Goal: Task Accomplishment & Management: Use online tool/utility

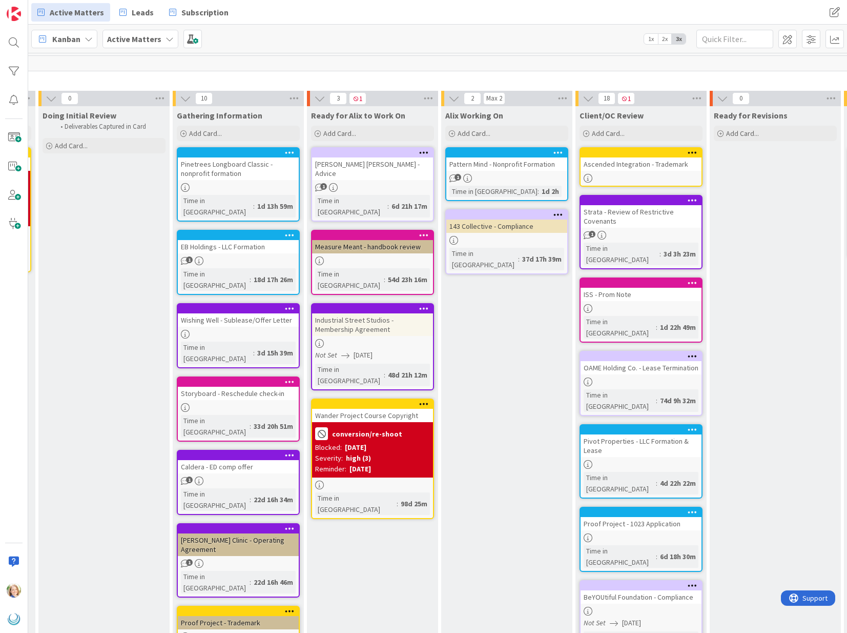
scroll to position [0, 132]
click at [132, 14] on span "Leads" at bounding box center [143, 12] width 22 height 12
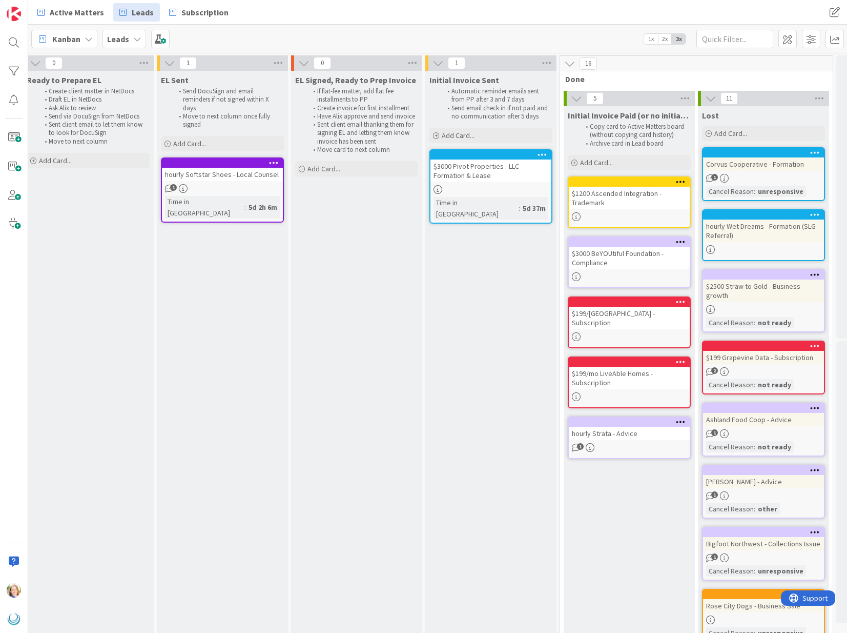
scroll to position [0, 859]
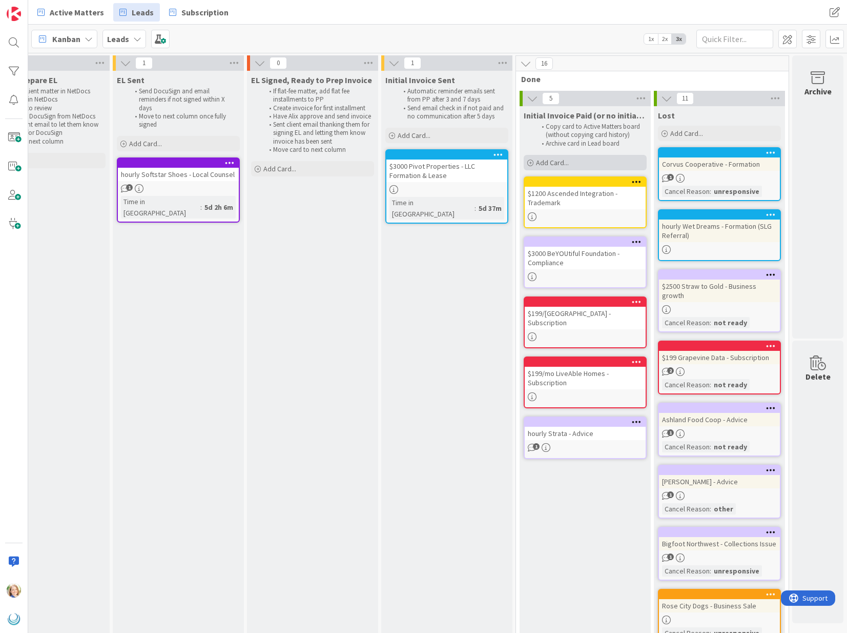
click at [582, 162] on div "Add Card..." at bounding box center [585, 162] width 123 height 15
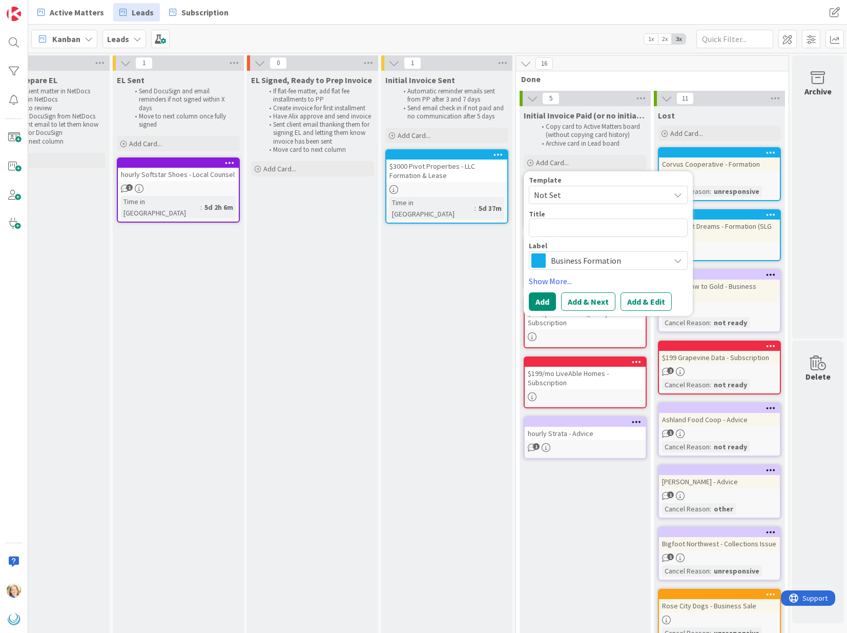
type textarea "x"
type textarea "h"
type textarea "x"
type textarea "ho"
type textarea "x"
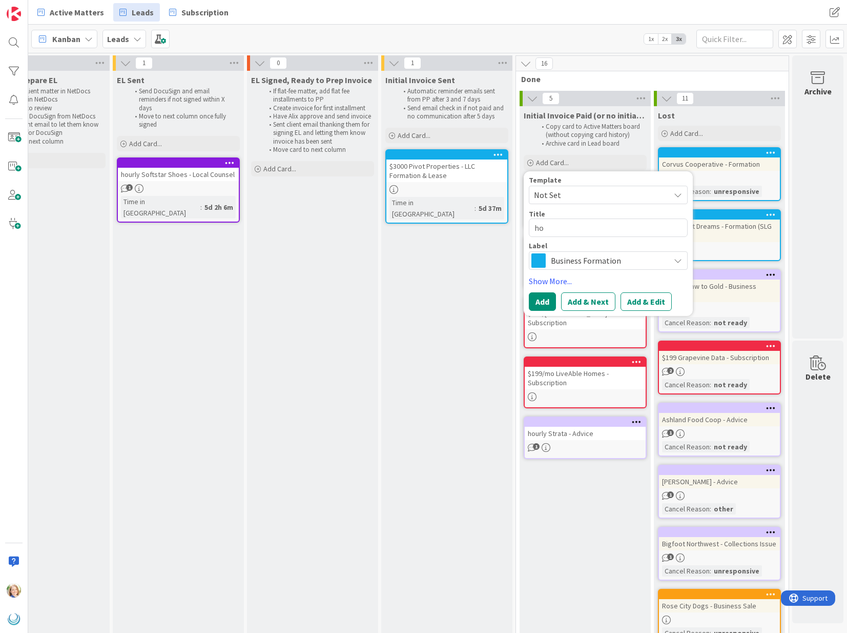
type textarea "hou"
type textarea "x"
type textarea "hour"
type textarea "x"
type textarea "hourl"
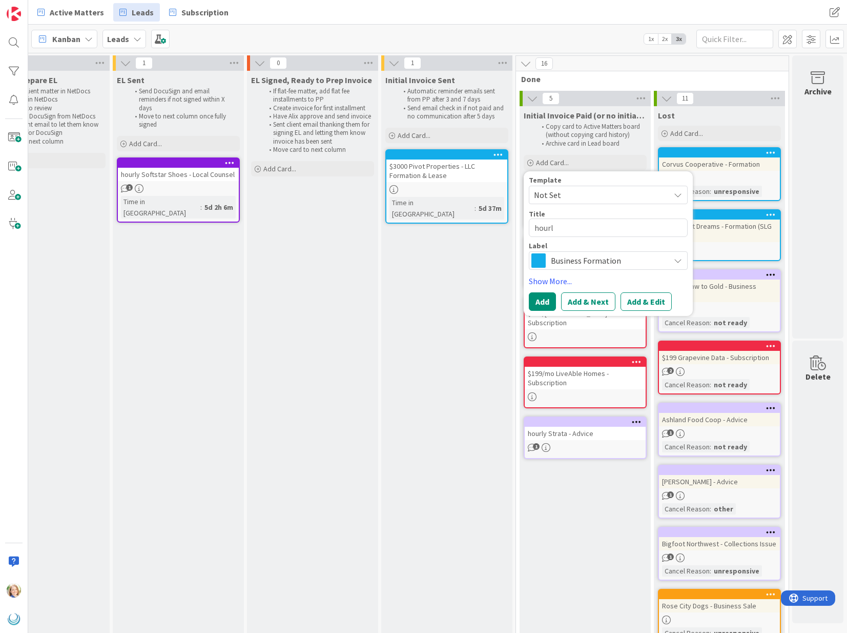
type textarea "x"
type textarea "hourly"
type textarea "x"
type textarea "hourly"
type textarea "x"
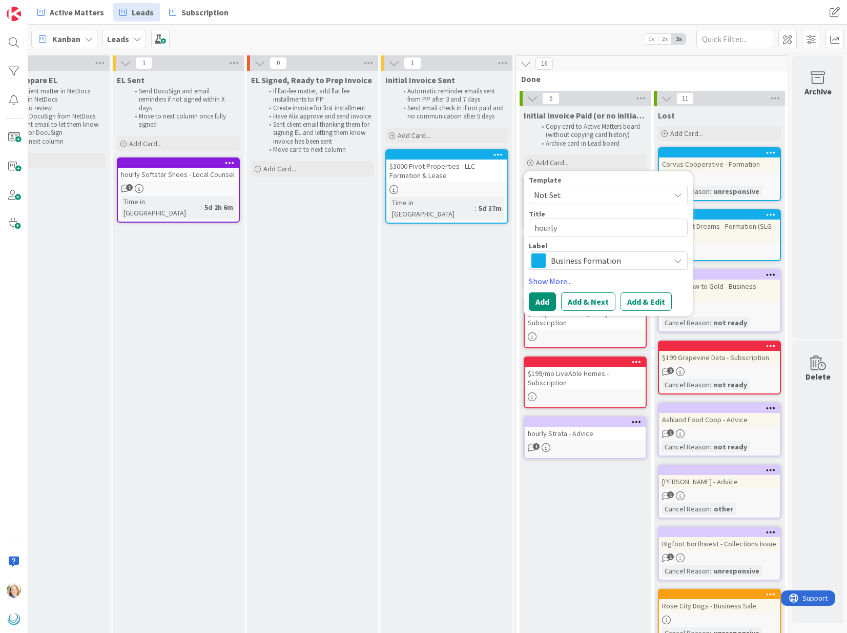
type textarea "hourly S"
type textarea "x"
type textarea "hourly Su"
type textarea "x"
type textarea "hourly Sum"
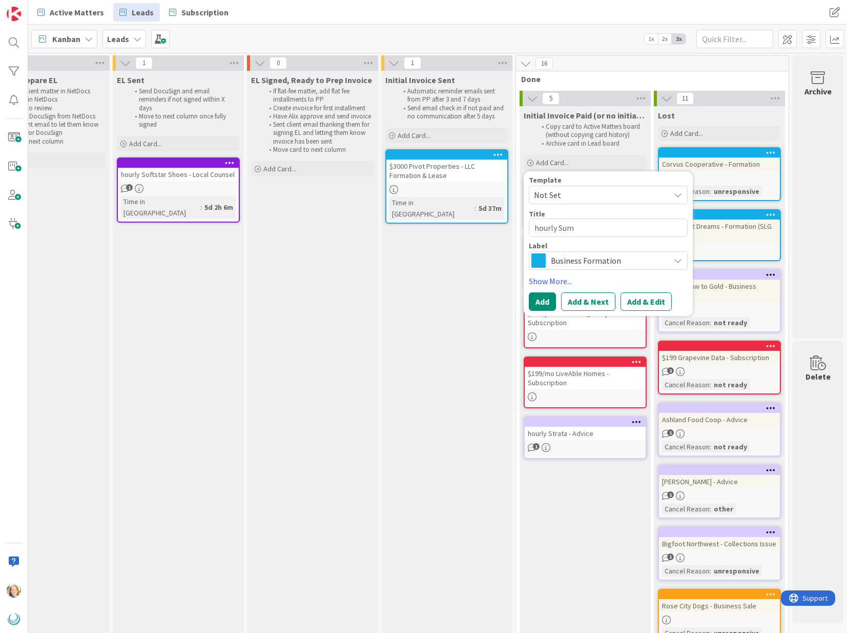
type textarea "x"
type textarea "hourly Sumb"
type textarea "x"
type textarea "hourly Sumbi"
type textarea "x"
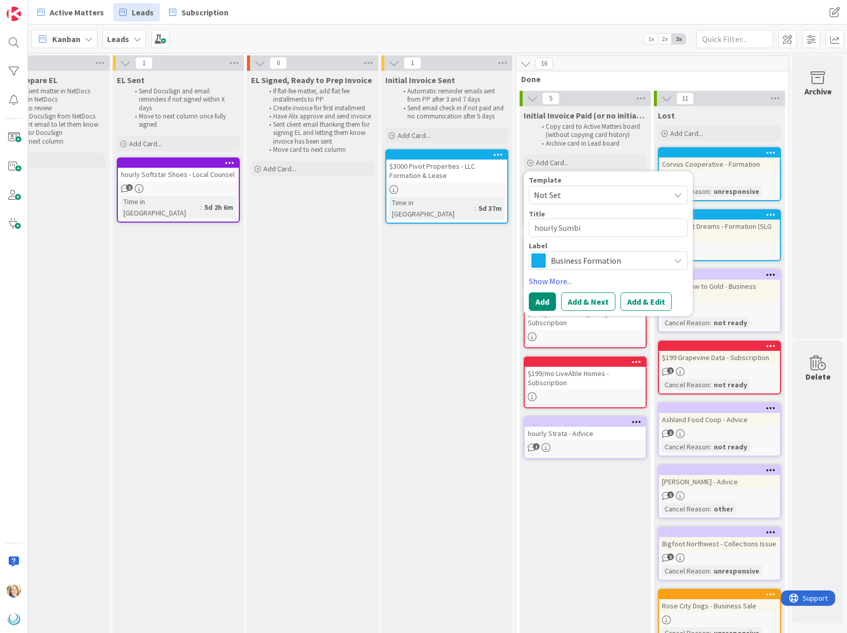
type textarea "hourly Sumb"
type textarea "x"
type textarea "hourly Sum"
type textarea "x"
type textarea "hourly Su"
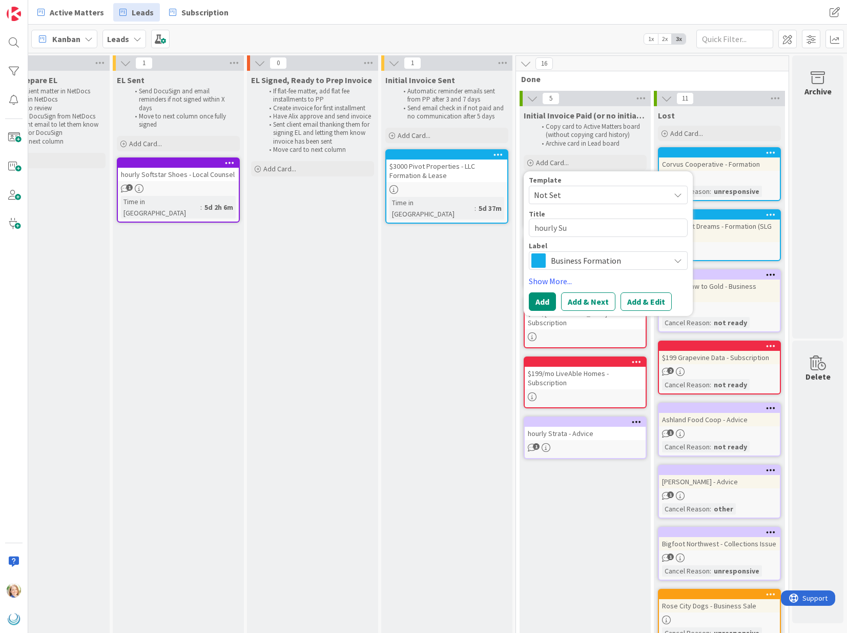
type textarea "x"
type textarea "hourly S"
type textarea "x"
type textarea "hourly Sy"
type textarea "x"
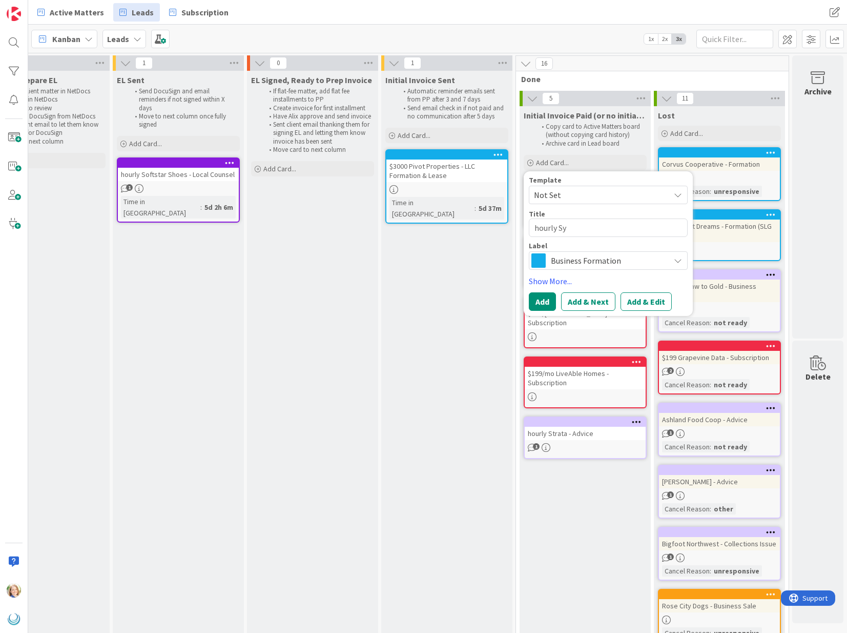
type textarea "hourly Sym"
type textarea "x"
type textarea "hourly Symb"
type textarea "x"
type textarea "hourly Symbi"
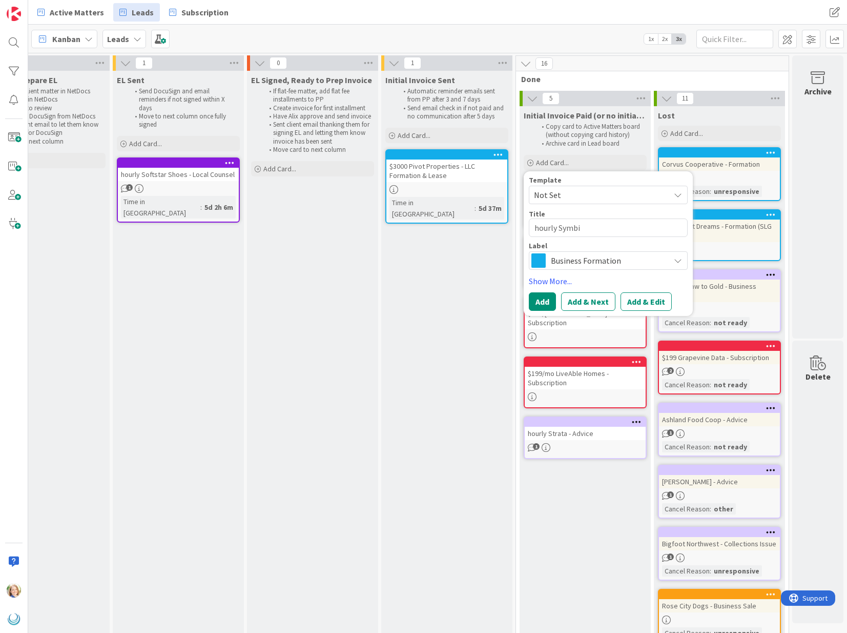
type textarea "x"
type textarea "hourly SymbiO"
type textarea "x"
type textarea "hourly SymbiOp"
type textarea "x"
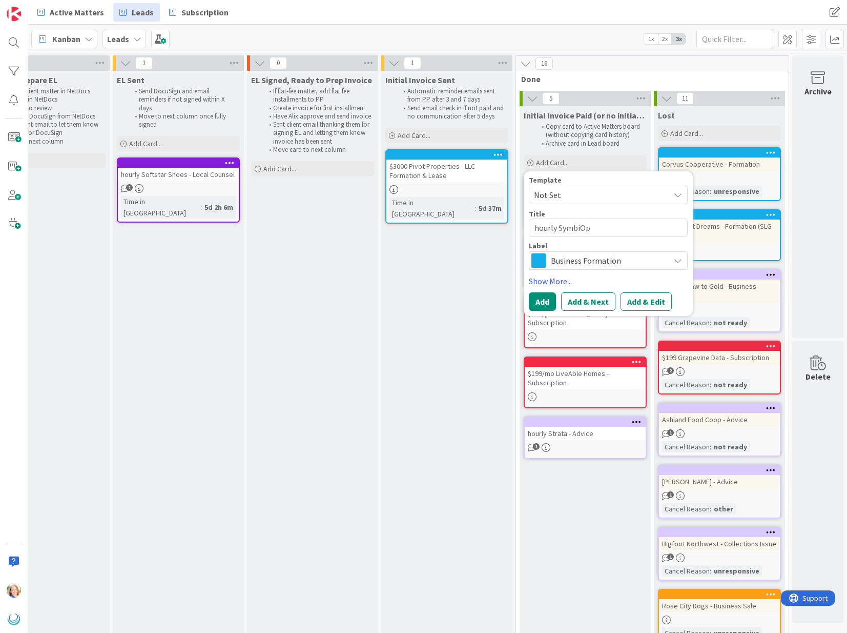
type textarea "hourly SymbiOp"
type textarea "x"
type textarea "hourly SymbiOp -"
type textarea "x"
type textarea "hourly SymbiOp -"
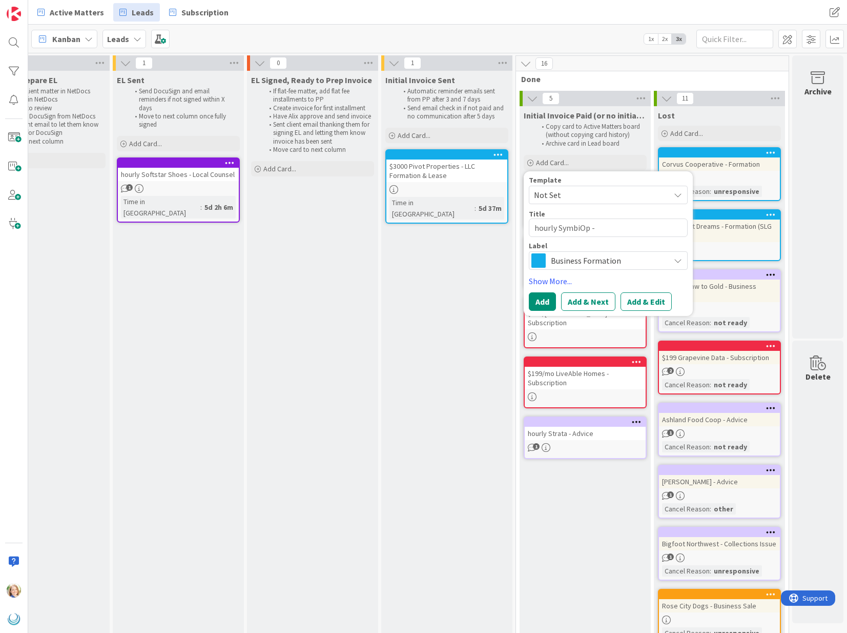
type textarea "x"
type textarea "hourly SymbiOp - s"
type textarea "x"
type textarea "hourly SymbiOp - sp"
type textarea "x"
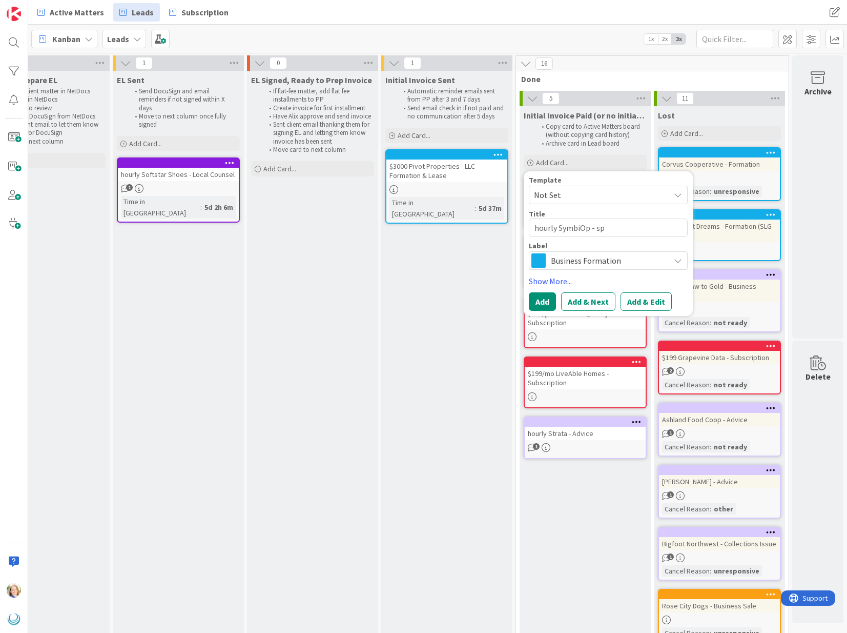
type textarea "hourly SymbiOp - spi"
type textarea "x"
type textarea "hourly SymbiOp - spin"
type textarea "x"
type textarea "hourly SymbiOp - spint"
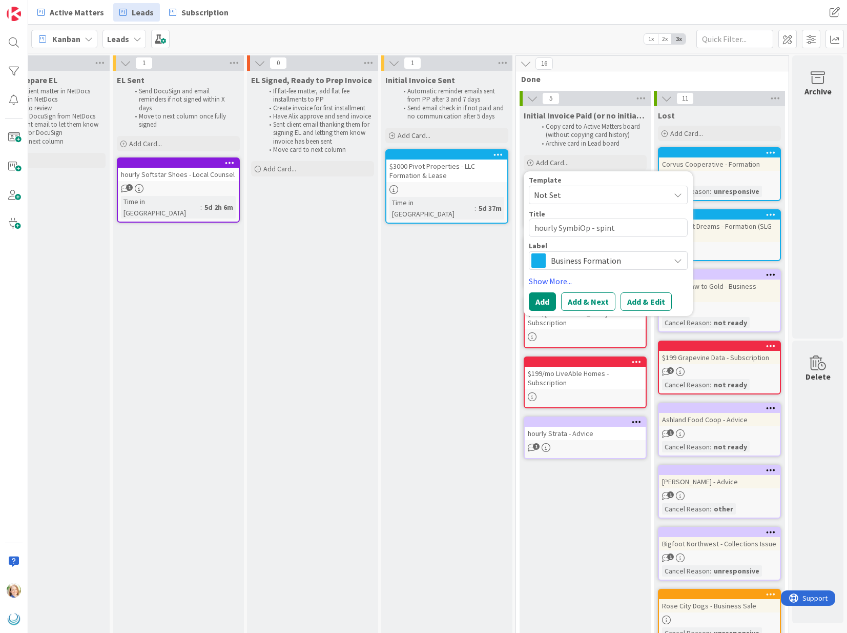
type textarea "x"
type textarea "hourly SymbiOp - spint"
type textarea "x"
type textarea "hourly SymbiOp - spint o"
type textarea "x"
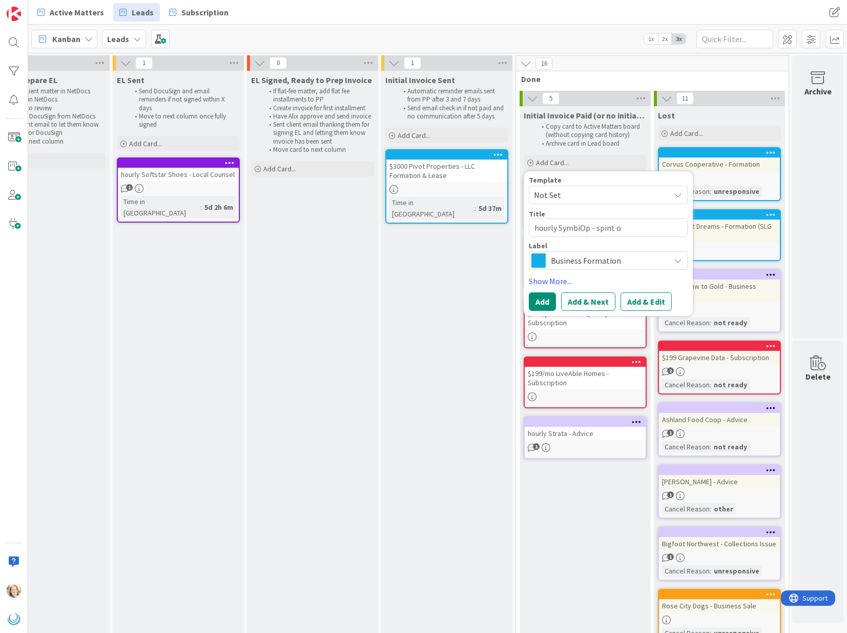
type textarea "hourly SymbiOp - spint ou"
type textarea "x"
type textarea "hourly SymbiOp - spint out"
type textarea "x"
type textarea "hourly SymbiOp - spint ou"
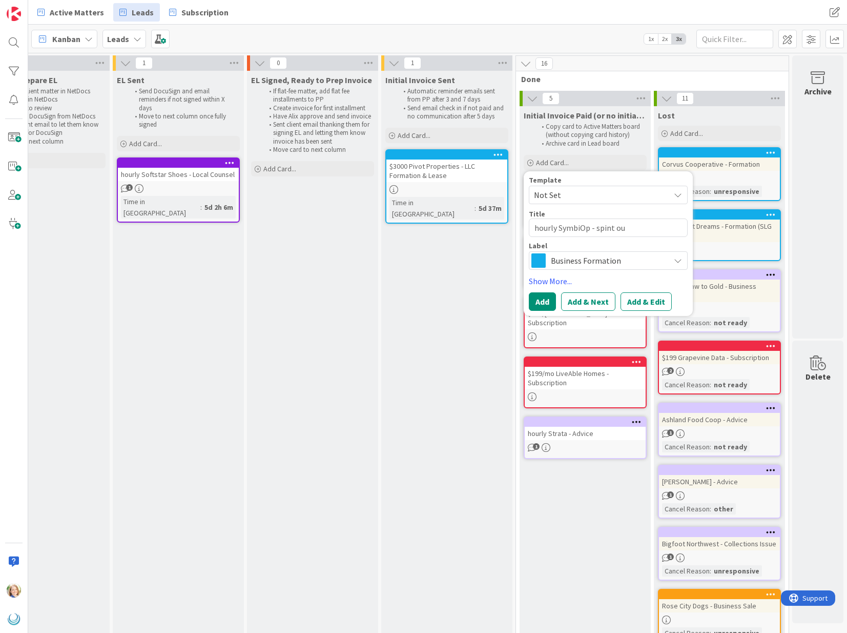
type textarea "x"
type textarea "hourly SymbiOp - spint o"
type textarea "x"
type textarea "hourly SymbiOp - spint"
type textarea "x"
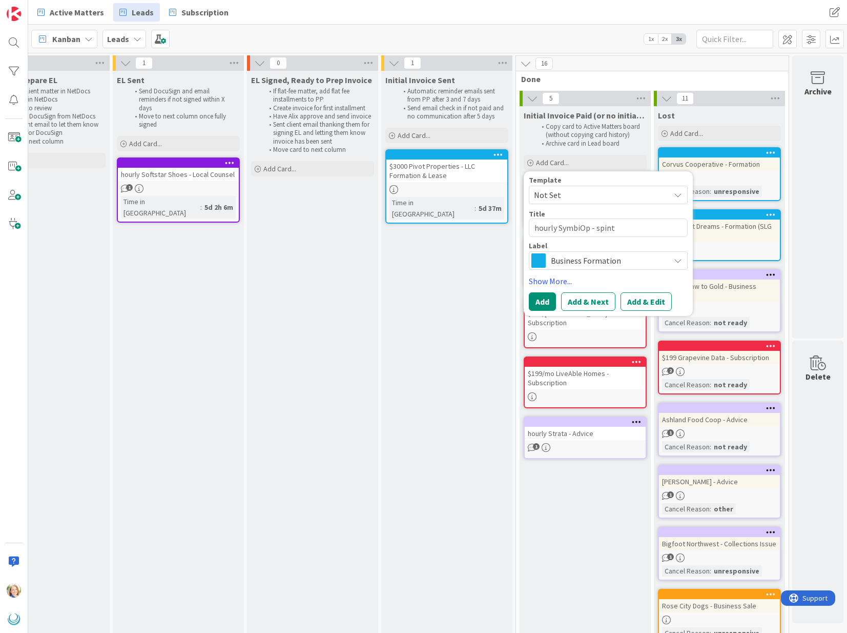
type textarea "hourly SymbiOp - spint"
type textarea "x"
type textarea "hourly SymbiOp - spin"
type textarea "x"
type textarea "hourly SymbiOp - spi"
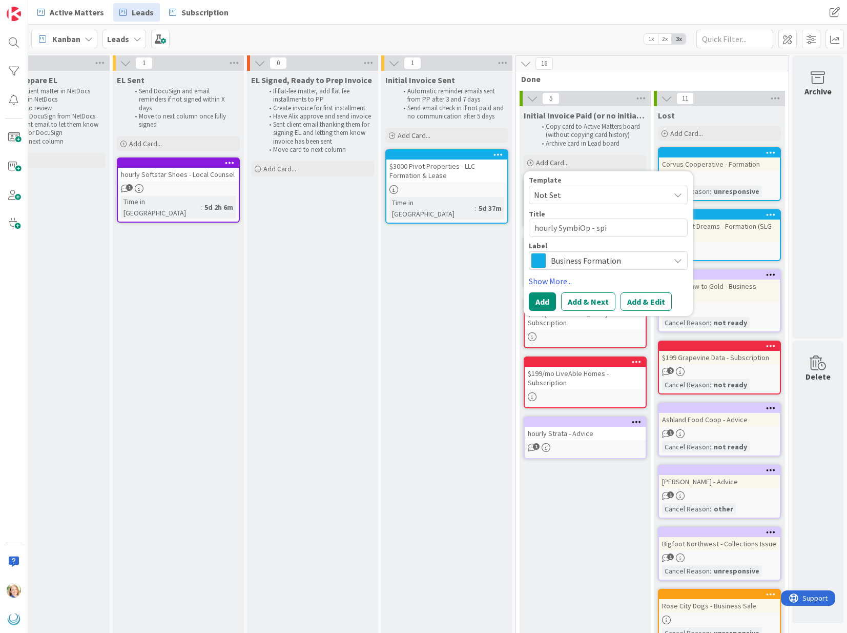
type textarea "x"
type textarea "hourly SymbiOp - spi"
type textarea "x"
type textarea "hourly SymbiOp - spi"
type textarea "x"
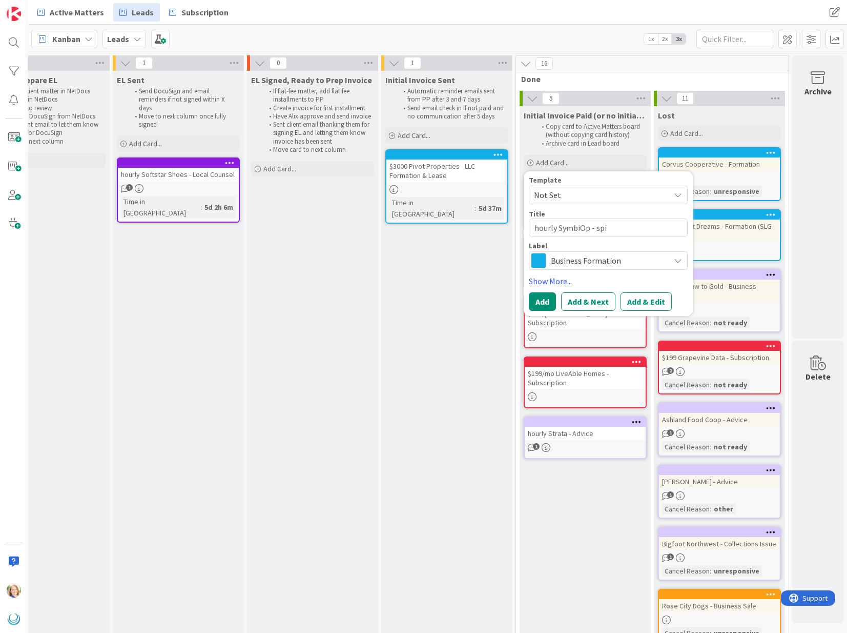
type textarea "hourly SymbiOp - spin"
type textarea "x"
type textarea "hourly SymbiOp - spin"
type textarea "x"
type textarea "hourly SymbiOp - spin o"
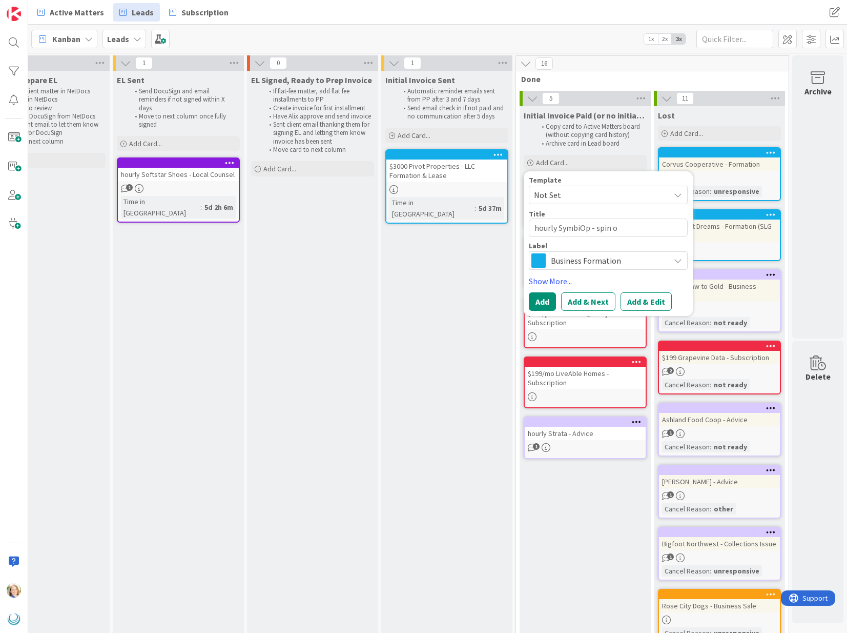
type textarea "x"
type textarea "hourly SymbiOp - spin ou"
type textarea "x"
type textarea "hourly SymbiOp - spin out"
type textarea "x"
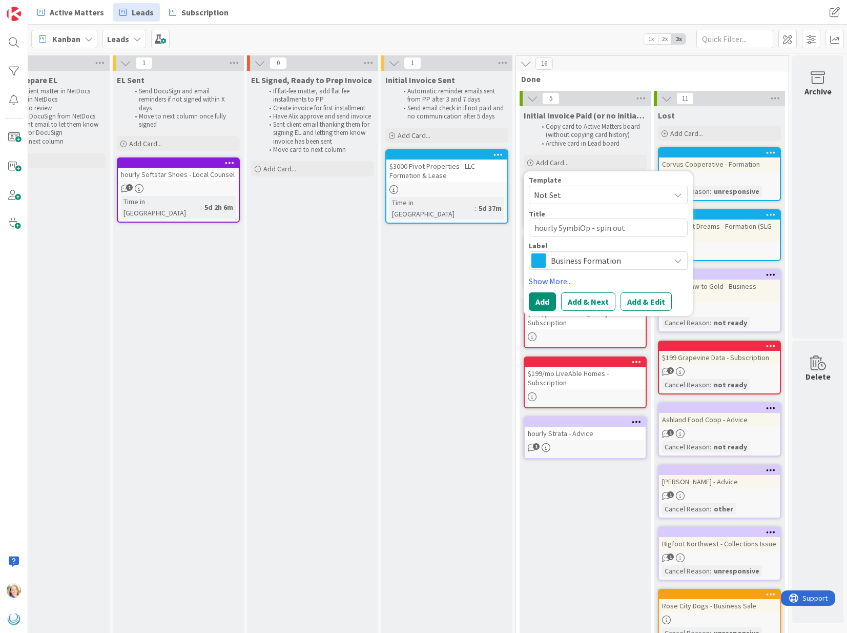
type textarea "hourly SymbiOp - spin out"
click at [600, 259] on span "Business Formation" at bounding box center [608, 260] width 114 height 14
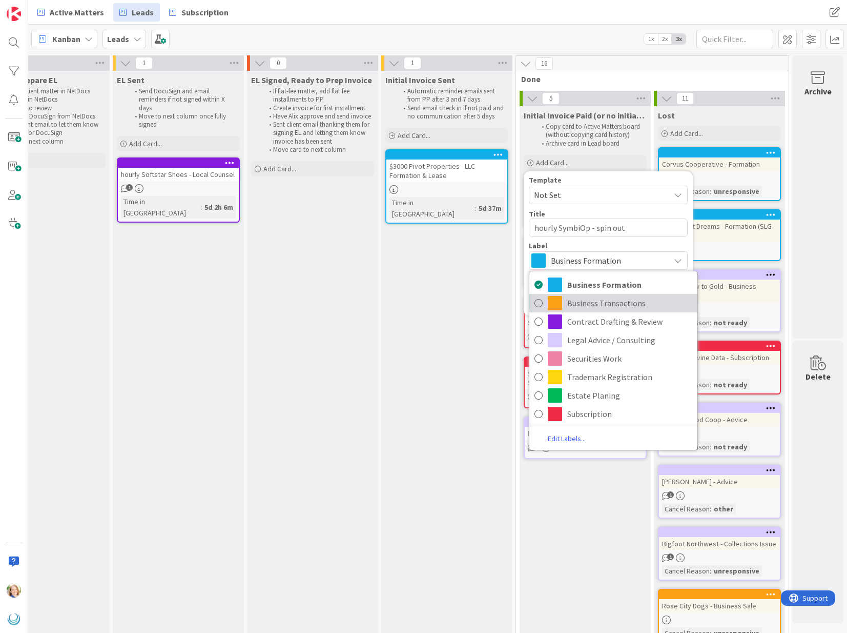
click at [595, 298] on span "Business Transactions" at bounding box center [629, 302] width 125 height 15
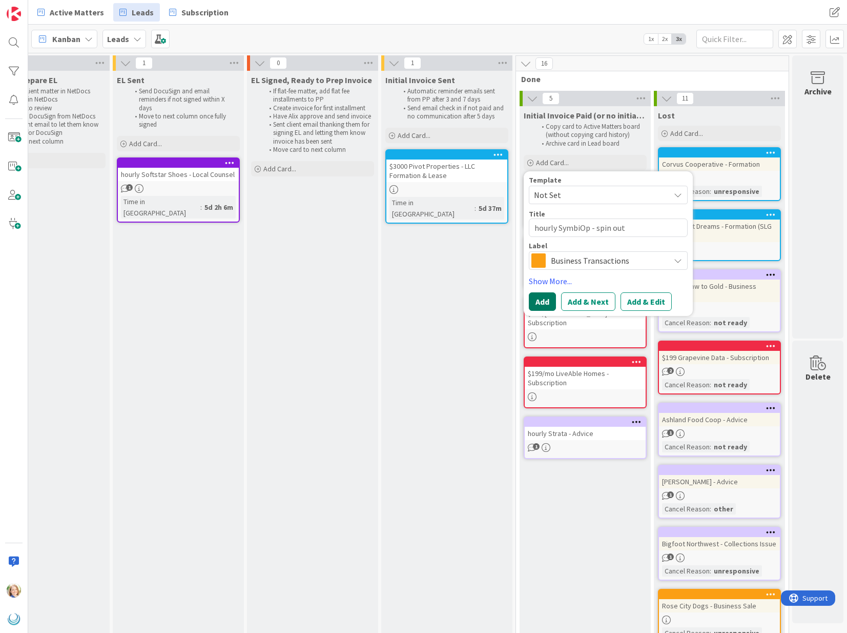
click at [542, 304] on button "Add" at bounding box center [542, 301] width 27 height 18
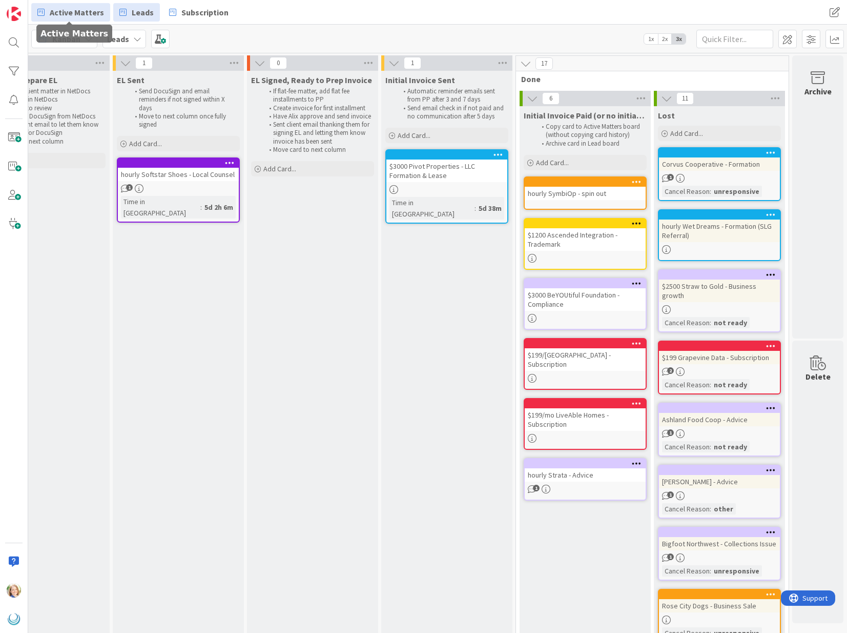
click at [77, 19] on link "Active Matters" at bounding box center [70, 12] width 79 height 18
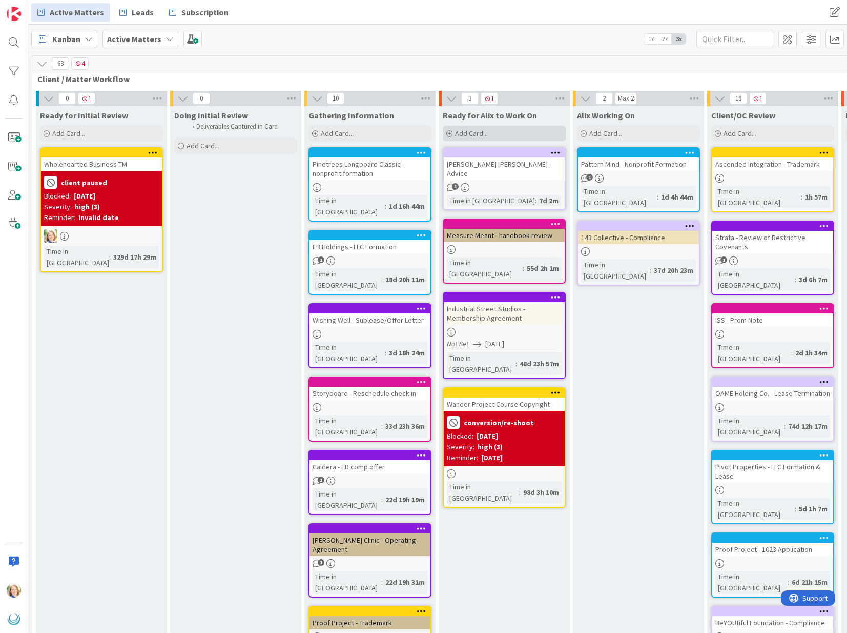
click at [495, 135] on div "Add Card..." at bounding box center [504, 133] width 123 height 15
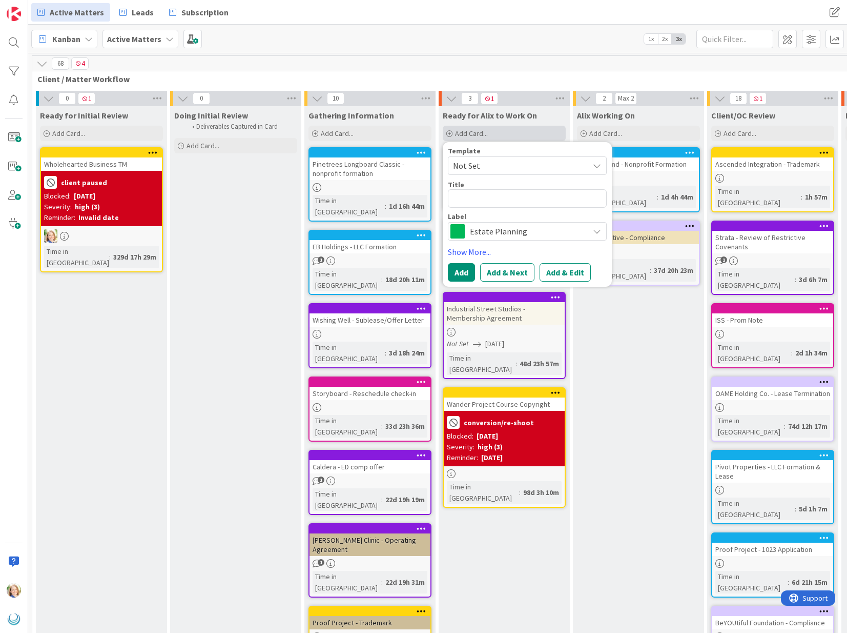
type textarea "x"
type textarea "S"
type textarea "x"
type textarea "Sy"
type textarea "x"
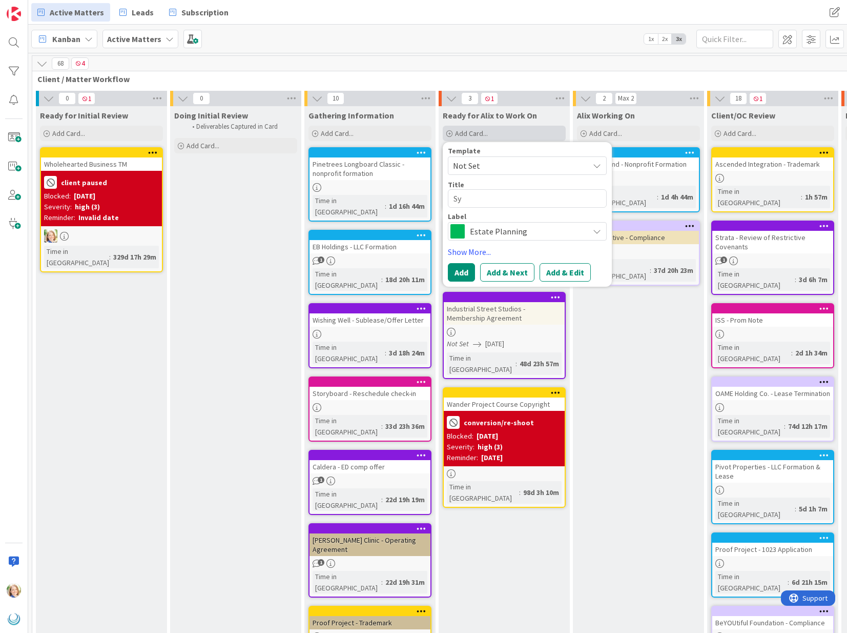
type textarea "Sym"
type textarea "x"
type textarea "Symb"
type textarea "x"
type textarea "Symbi"
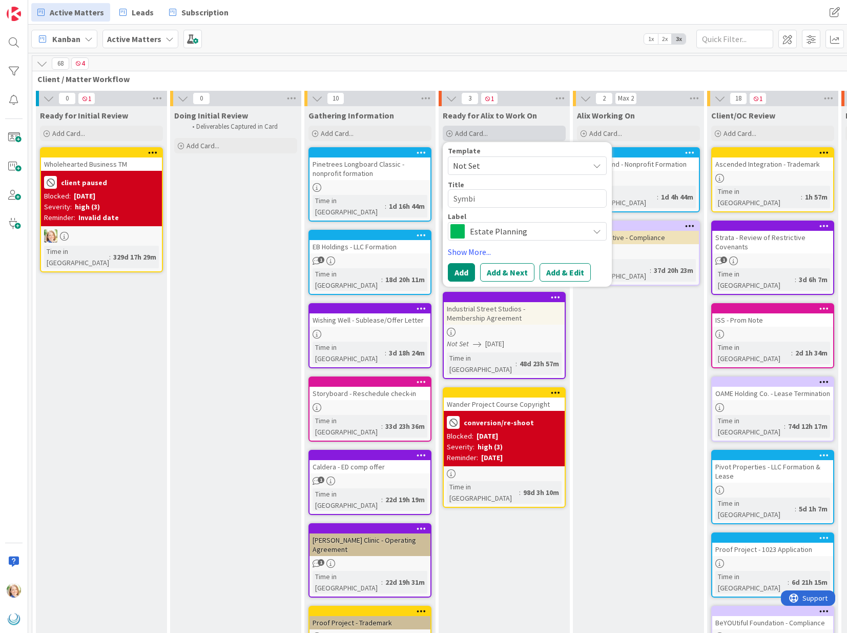
type textarea "x"
type textarea "SymbiO"
type textarea "x"
type textarea "SymbiOp"
type textarea "x"
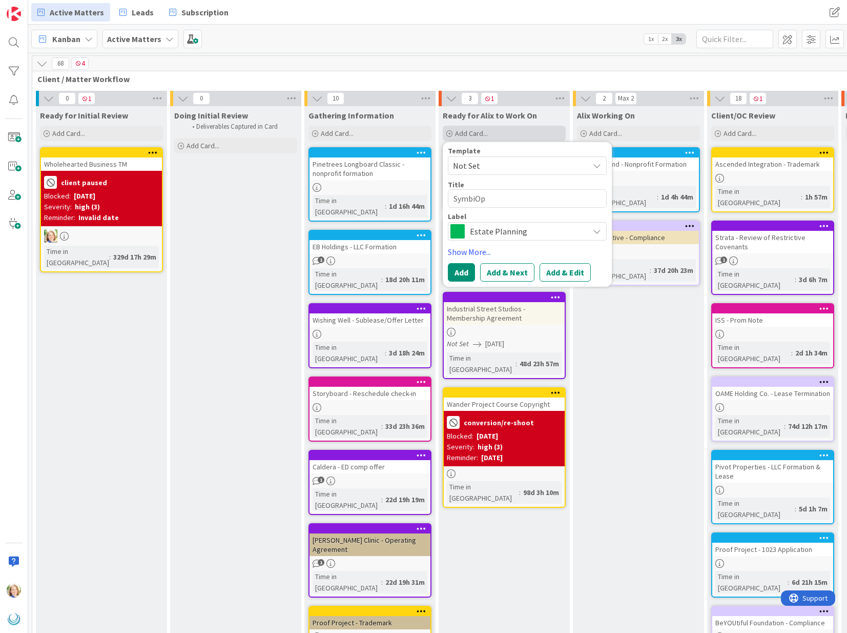
type textarea "SymbiOp"
type textarea "x"
type textarea "SymbiOp -"
type textarea "x"
type textarea "SymbiOp -"
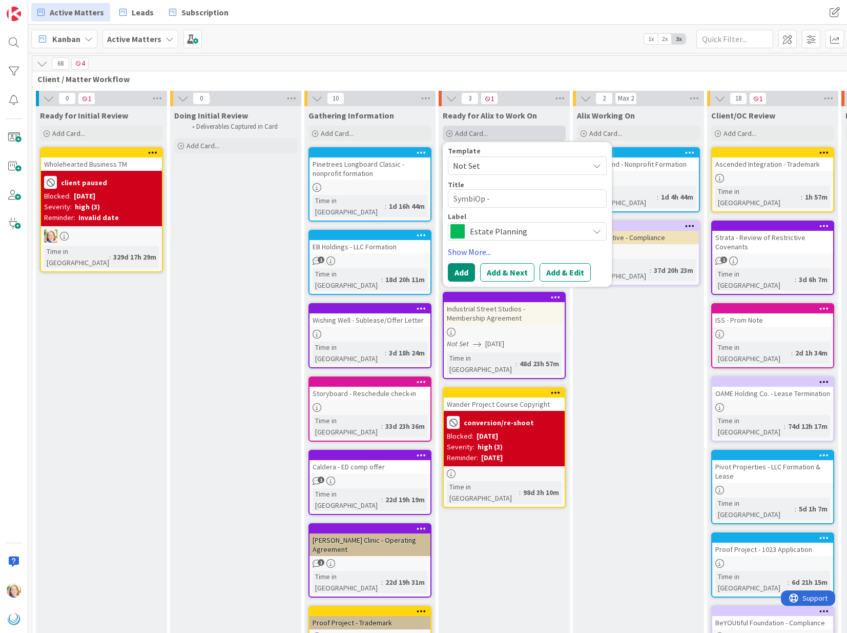
type textarea "x"
type textarea "SymbiOp - R"
type textarea "x"
type textarea "SymbiOp - Re"
type textarea "x"
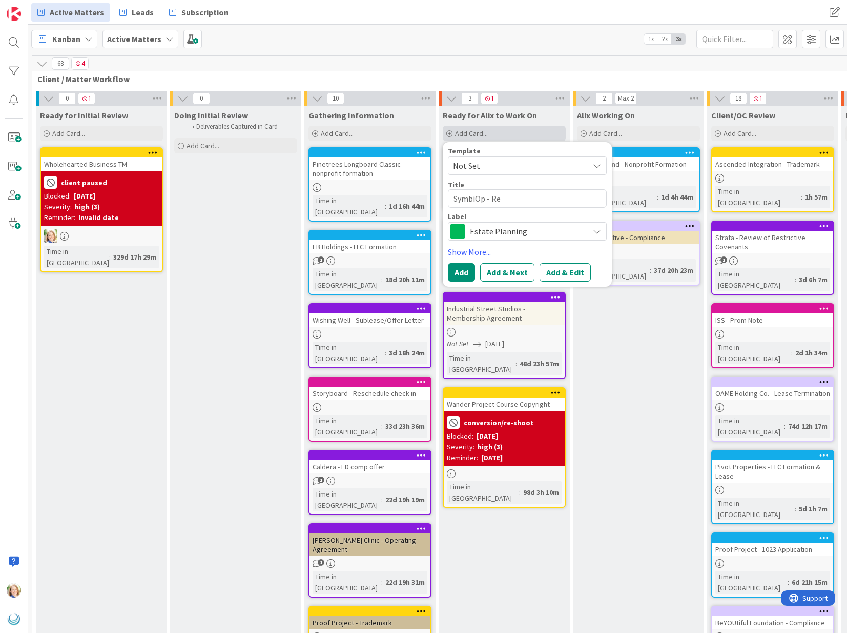
type textarea "SymbiOp - Res"
type textarea "x"
type textarea "SymbiOp - Rest"
type textarea "x"
type textarea "SymbiOp - Restr"
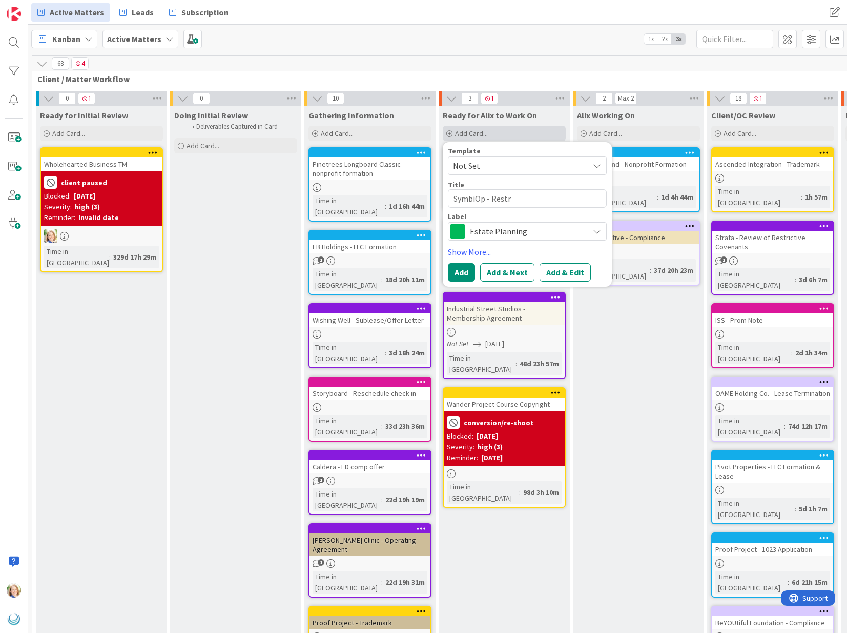
type textarea "x"
type textarea "SymbiOp - Restru"
type textarea "x"
type textarea "SymbiOp - Restruc"
type textarea "x"
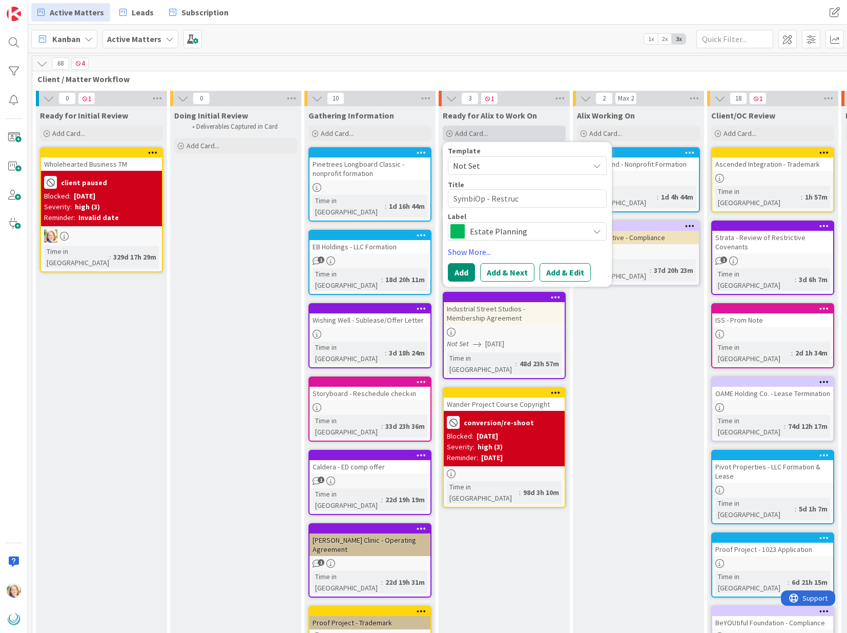
type textarea "SymbiOp - Restruct"
type textarea "x"
type textarea "SymbiOp - Restructu"
type textarea "x"
type textarea "SymbiOp - Restructur"
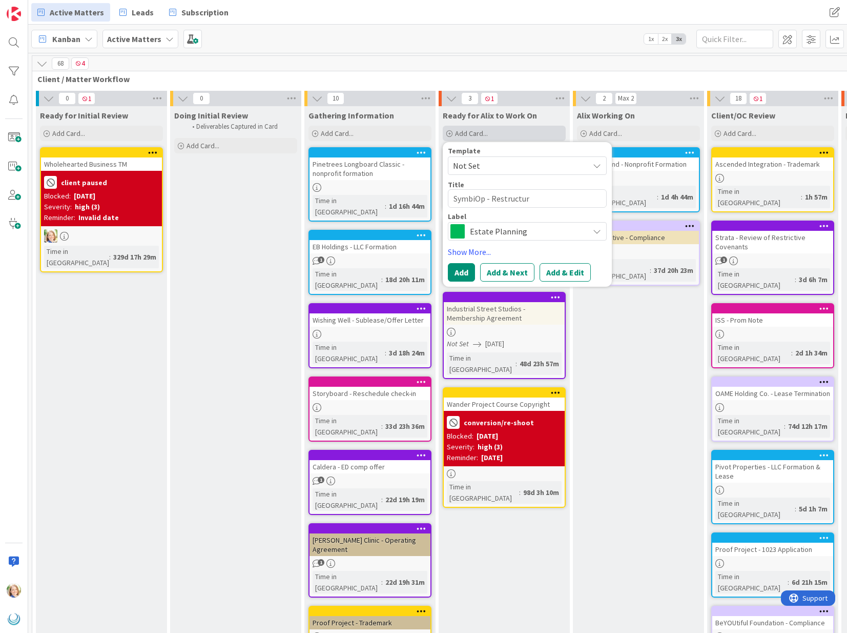
type textarea "x"
type textarea "SymbiOp - Restructuri"
type textarea "x"
type textarea "SymbiOp - Restructurin"
type textarea "x"
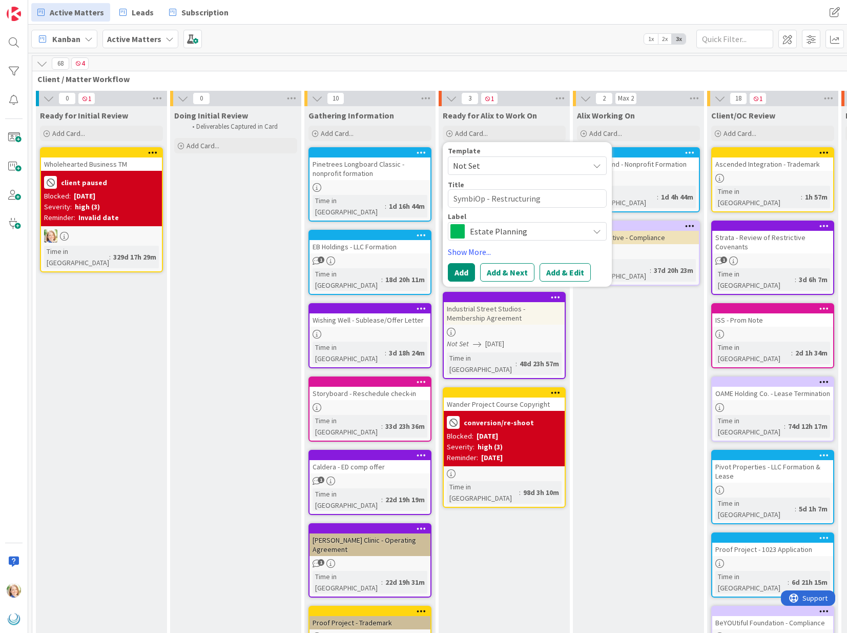
type textarea "SymbiOp - Restructuring"
click at [520, 235] on span "Estate Planning" at bounding box center [527, 231] width 114 height 14
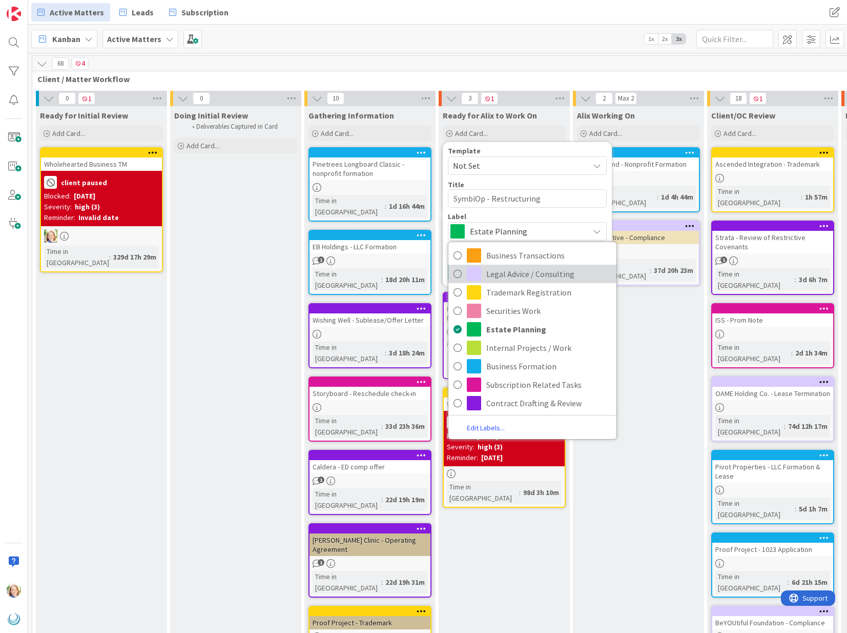
click at [521, 276] on span "Legal Advice / Consulting" at bounding box center [548, 273] width 125 height 15
type textarea "x"
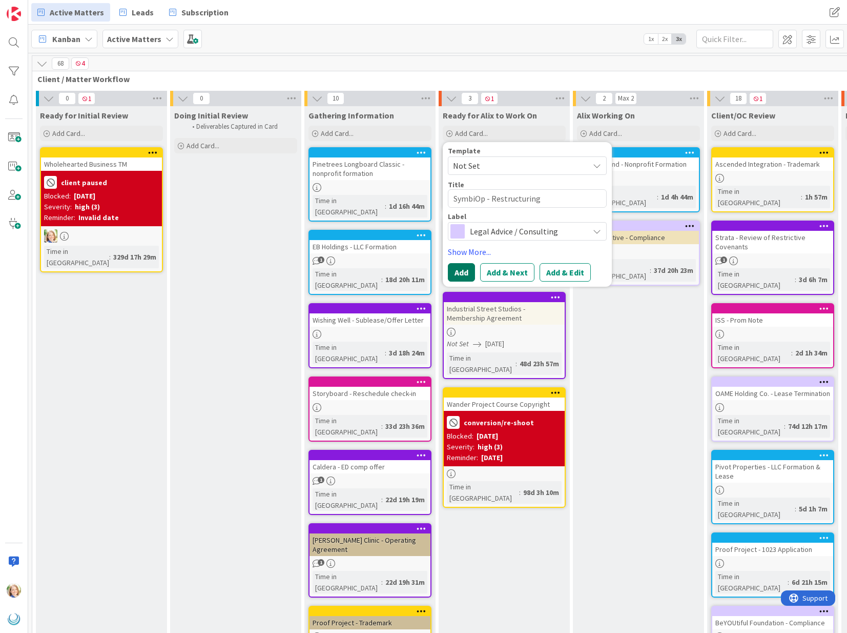
click at [461, 273] on button "Add" at bounding box center [461, 272] width 27 height 18
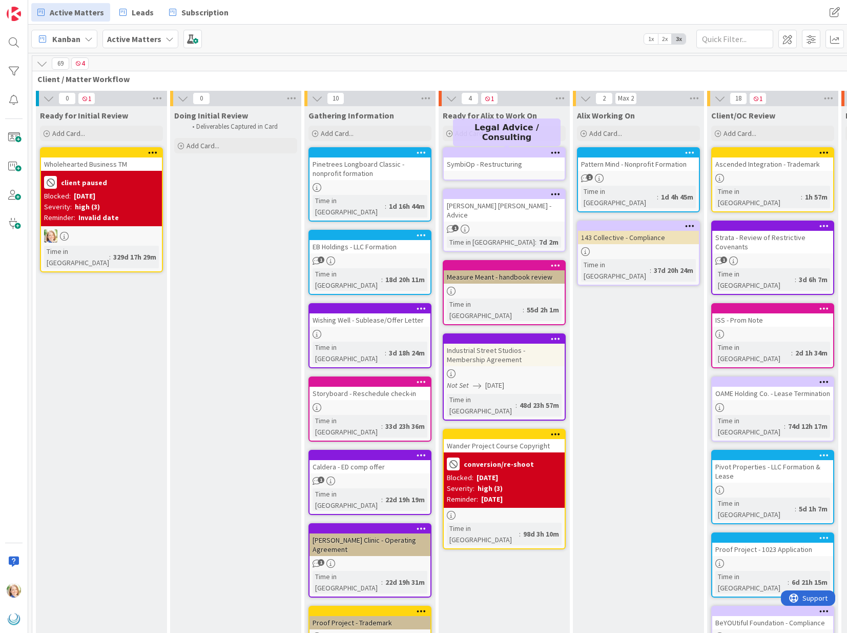
click at [473, 154] on div at bounding box center [507, 152] width 116 height 7
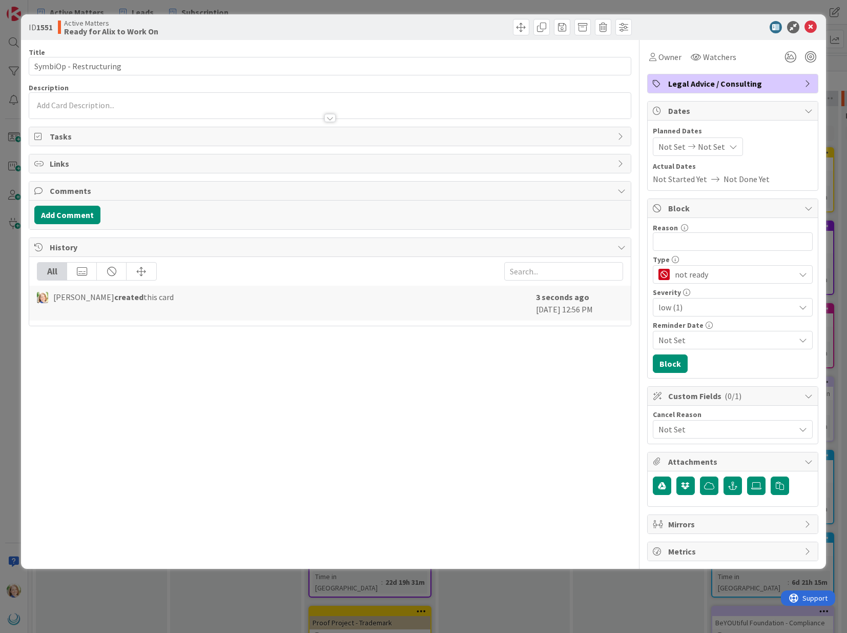
click at [198, 106] on p at bounding box center [329, 105] width 591 height 12
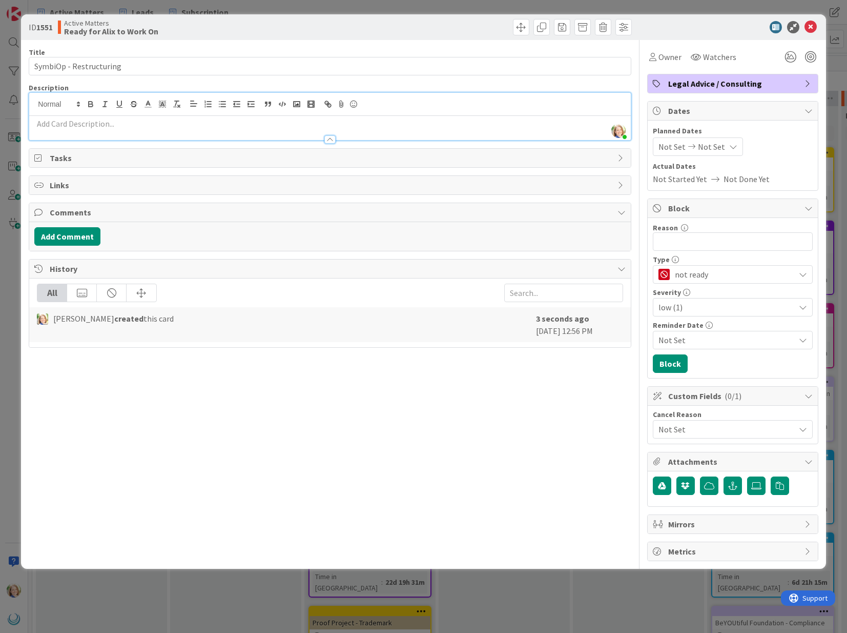
click at [195, 130] on div at bounding box center [329, 134] width 601 height 11
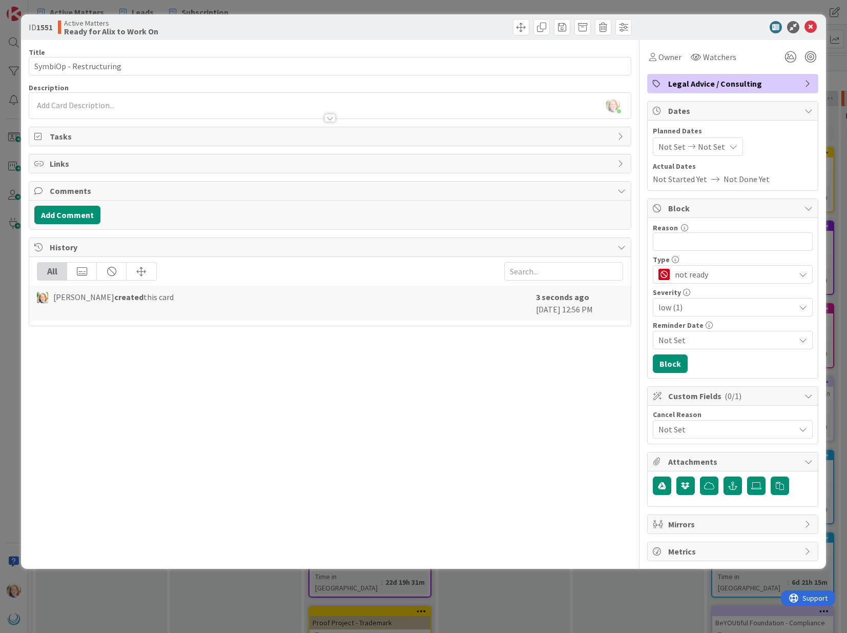
click at [182, 108] on div at bounding box center [329, 113] width 601 height 11
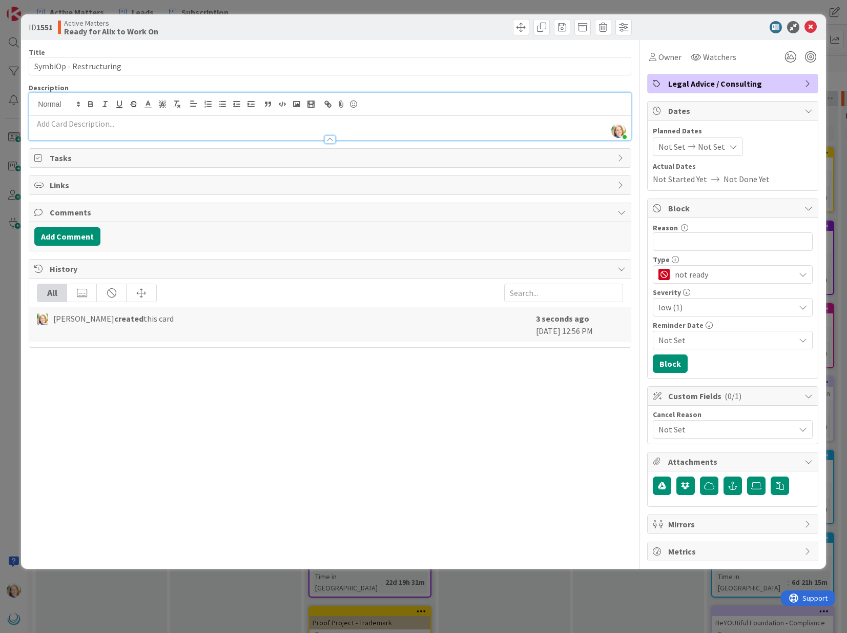
click at [173, 123] on p at bounding box center [329, 124] width 591 height 12
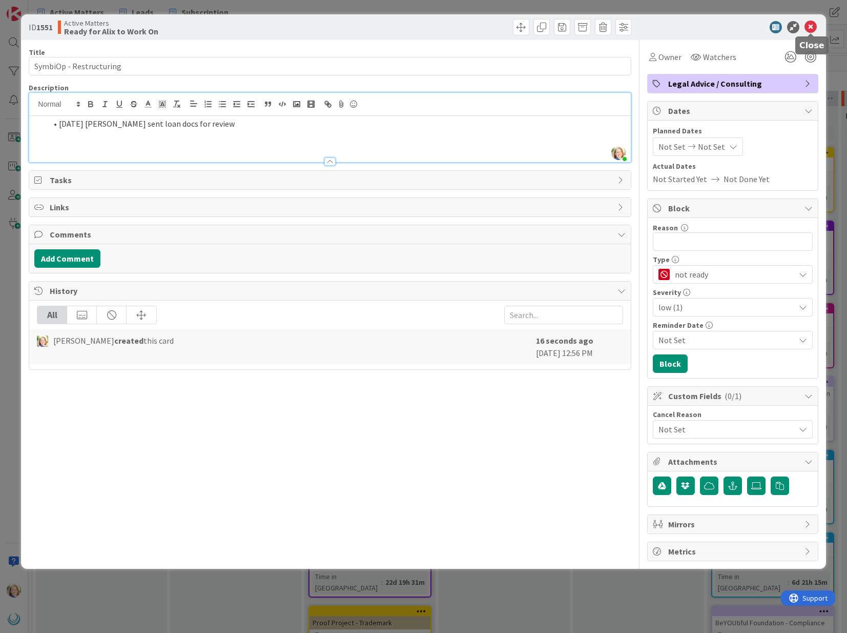
click at [810, 28] on icon at bounding box center [811, 27] width 12 height 12
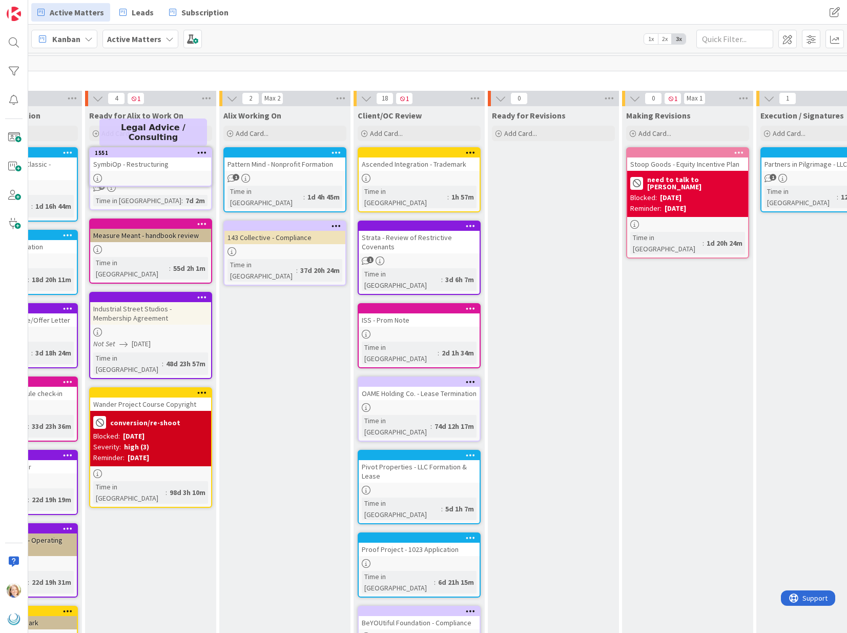
scroll to position [0, 329]
